Goal: Task Accomplishment & Management: Use online tool/utility

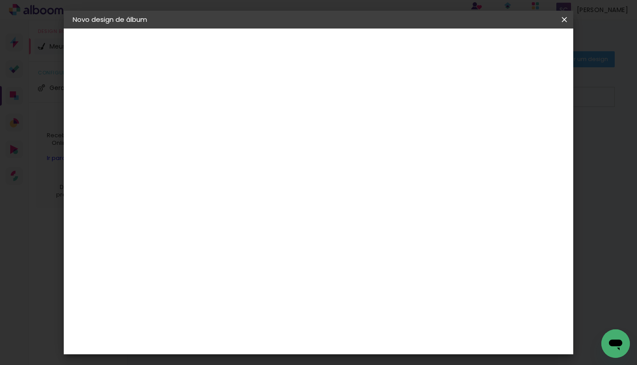
click at [221, 128] on paper-input-container "Título do álbum" at bounding box center [218, 120] width 6 height 23
click at [218, 121] on input at bounding box center [218, 120] width 0 height 14
type input "Camila&Aguiar"
type paper-input "Camila&Aguiar"
click at [310, 52] on paper-button "Avançar" at bounding box center [288, 47] width 44 height 15
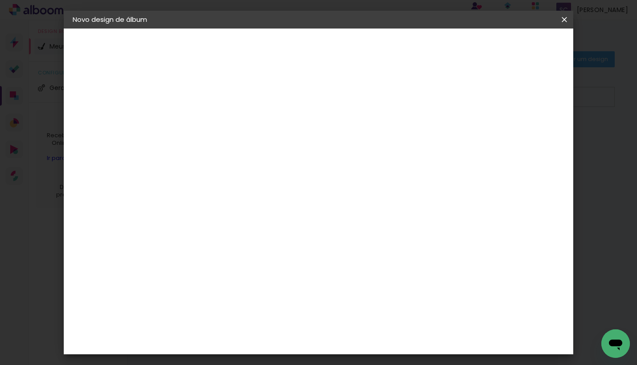
scroll to position [51, 0]
click at [286, 121] on input at bounding box center [241, 118] width 90 height 11
type input "[PERSON_NAME]"
type paper-input "[PERSON_NAME]"
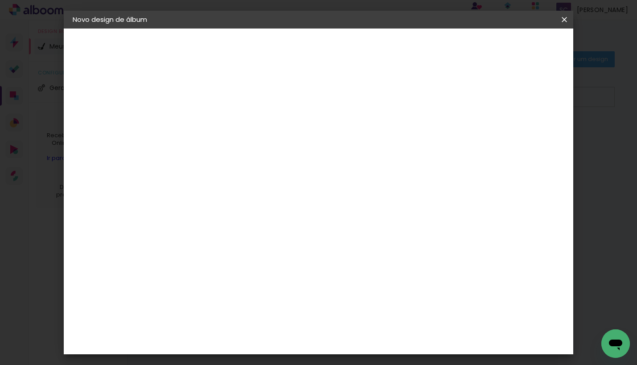
click at [259, 203] on div "[PERSON_NAME]" at bounding box center [242, 201] width 59 height 7
click at [366, 140] on paper-item "Tamanho Livre" at bounding box center [326, 136] width 79 height 20
click at [272, 203] on div "[PERSON_NAME]" at bounding box center [242, 201] width 59 height 7
click at [0, 0] on slot "Avançar" at bounding box center [0, 0] width 0 height 0
click at [253, 149] on input "text" at bounding box center [235, 155] width 35 height 14
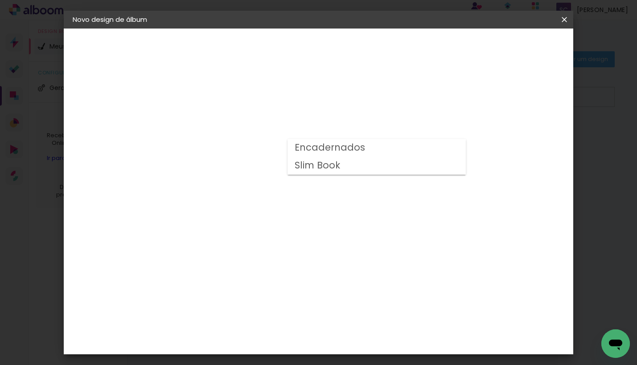
click at [0, 0] on slot "Encadernados" at bounding box center [0, 0] width 0 height 0
type input "Encadernados"
click at [279, 250] on span "25 x 50" at bounding box center [257, 259] width 41 height 18
click at [0, 0] on slot "Avançar" at bounding box center [0, 0] width 0 height 0
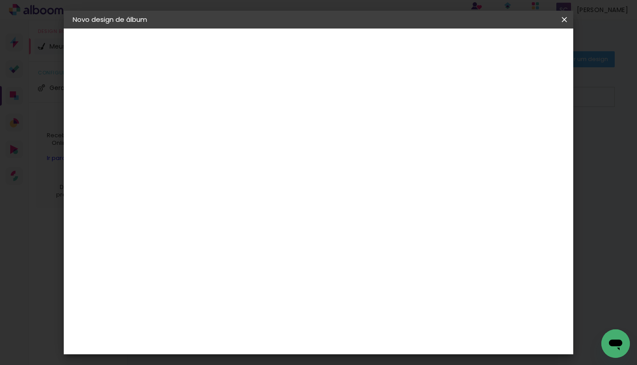
click at [515, 50] on span "Iniciar design" at bounding box center [495, 47] width 41 height 6
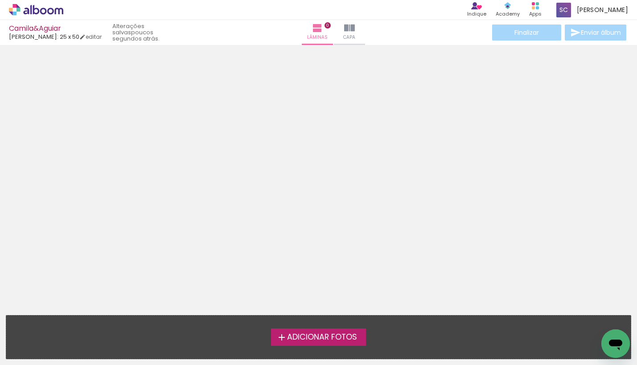
click at [301, 332] on label "Adicionar Fotos" at bounding box center [318, 336] width 95 height 17
click at [0, 0] on input "file" at bounding box center [0, 0] width 0 height 0
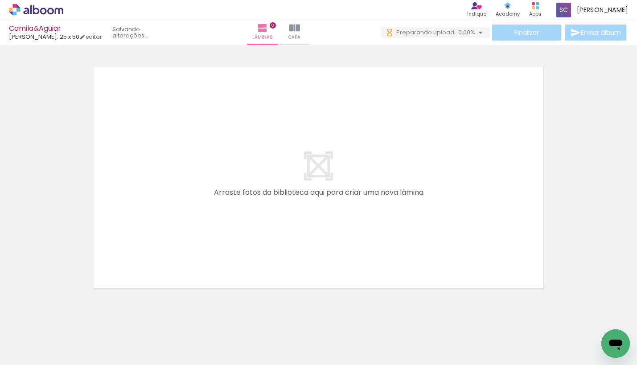
scroll to position [0, 304]
drag, startPoint x: 393, startPoint y: 345, endPoint x: 373, endPoint y: 281, distance: 66.7
click at [373, 281] on quentale-workspace at bounding box center [318, 182] width 637 height 365
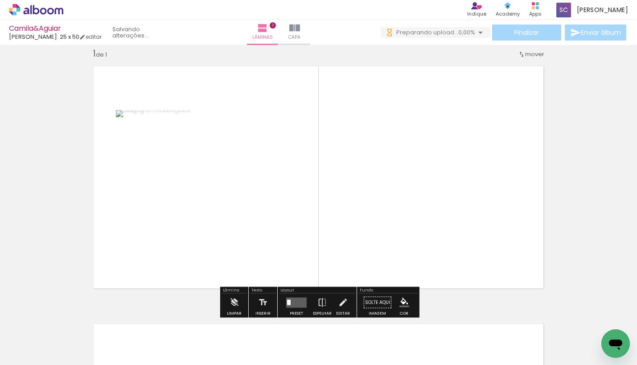
drag, startPoint x: 342, startPoint y: 345, endPoint x: 329, endPoint y: 273, distance: 73.3
click at [329, 274] on quentale-workspace at bounding box center [318, 182] width 637 height 365
